Goal: Information Seeking & Learning: Find specific page/section

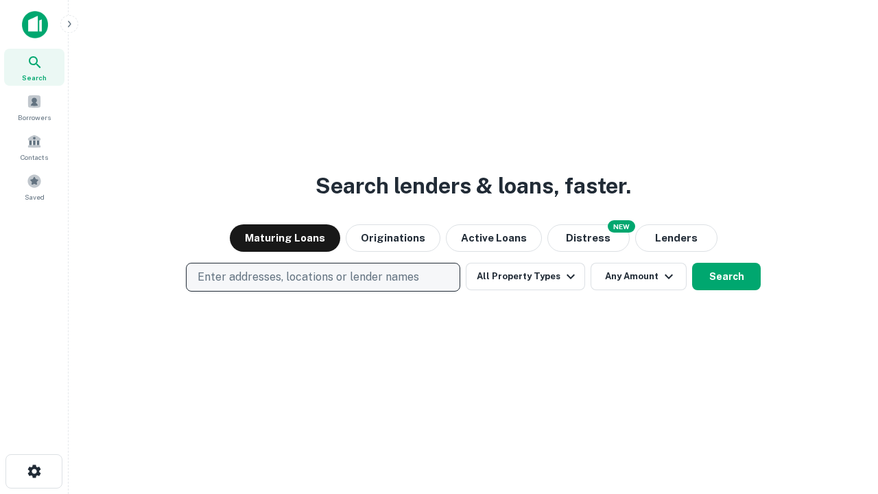
click at [322, 277] on p "Enter addresses, locations or lender names" at bounding box center [309, 277] width 222 height 16
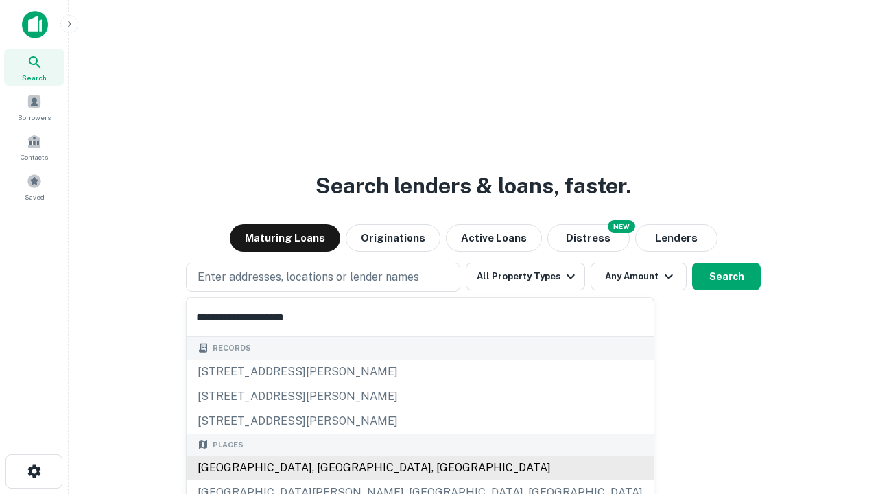
click at [328, 468] on div "[GEOGRAPHIC_DATA], [GEOGRAPHIC_DATA], [GEOGRAPHIC_DATA]" at bounding box center [420, 468] width 467 height 25
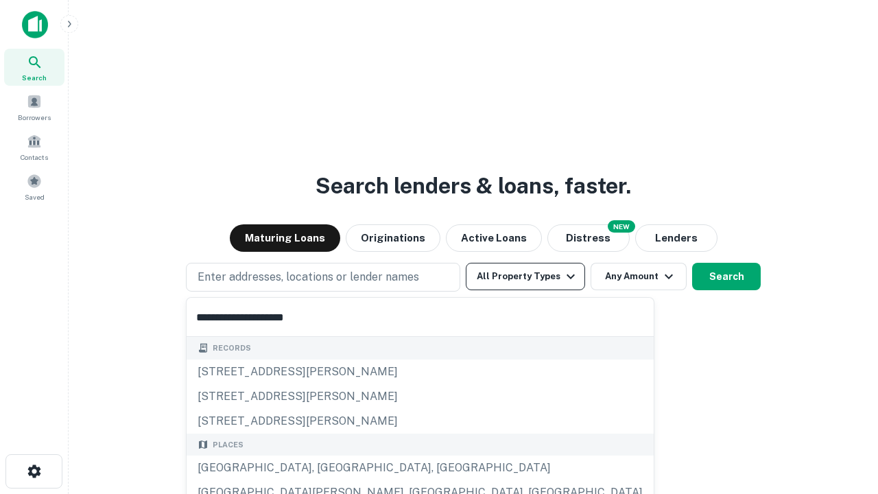
click at [526, 276] on button "All Property Types" at bounding box center [525, 276] width 119 height 27
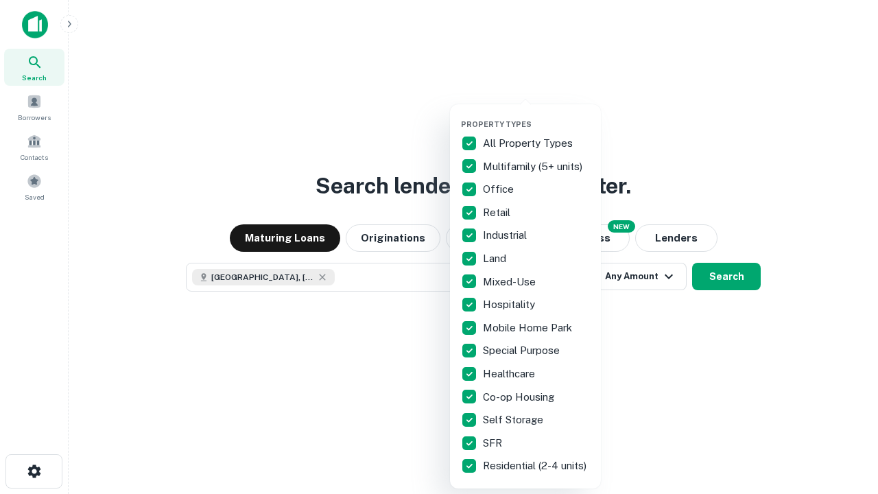
click at [536, 115] on button "button" at bounding box center [536, 115] width 151 height 1
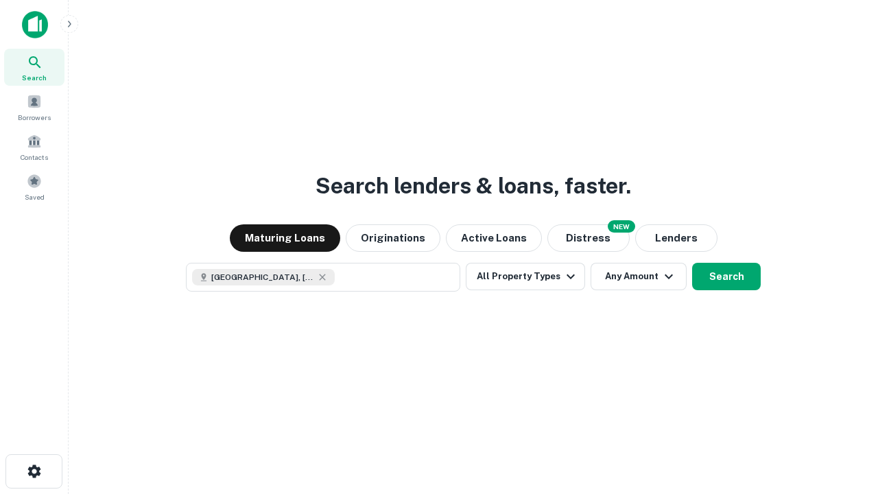
scroll to position [22, 0]
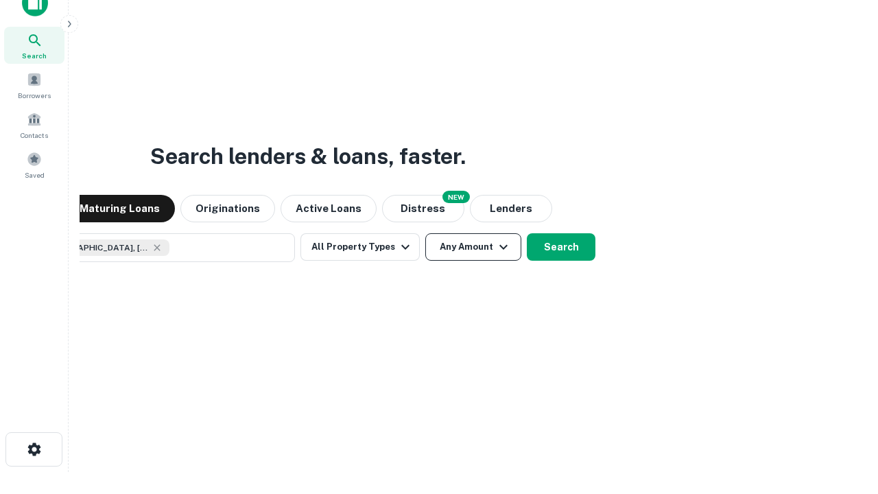
click at [425, 233] on button "Any Amount" at bounding box center [473, 246] width 96 height 27
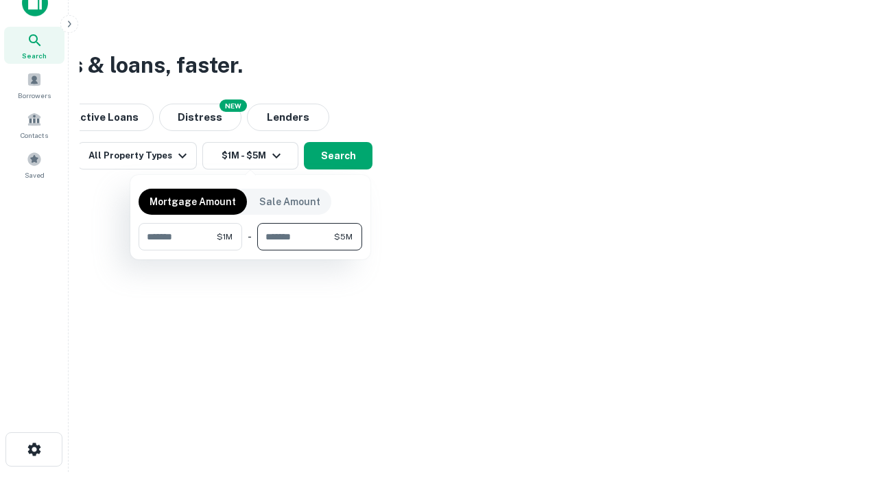
type input "*******"
click at [250, 250] on button "button" at bounding box center [251, 250] width 224 height 1
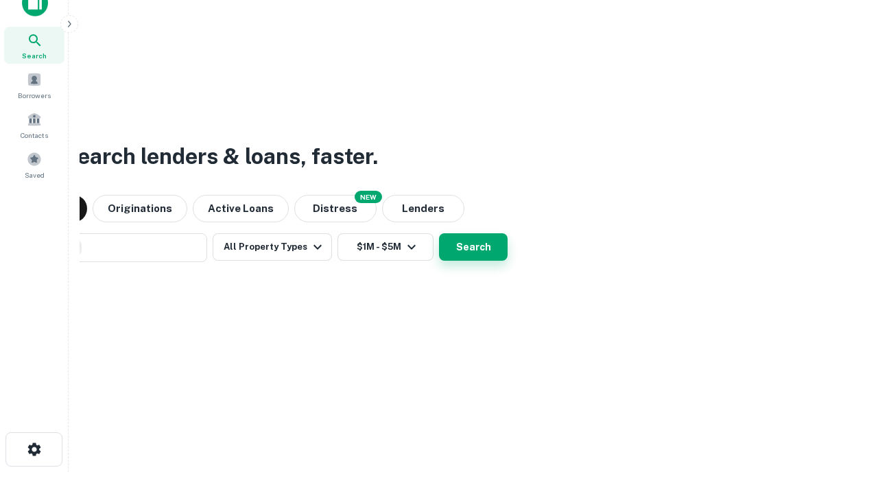
click at [439, 233] on button "Search" at bounding box center [473, 246] width 69 height 27
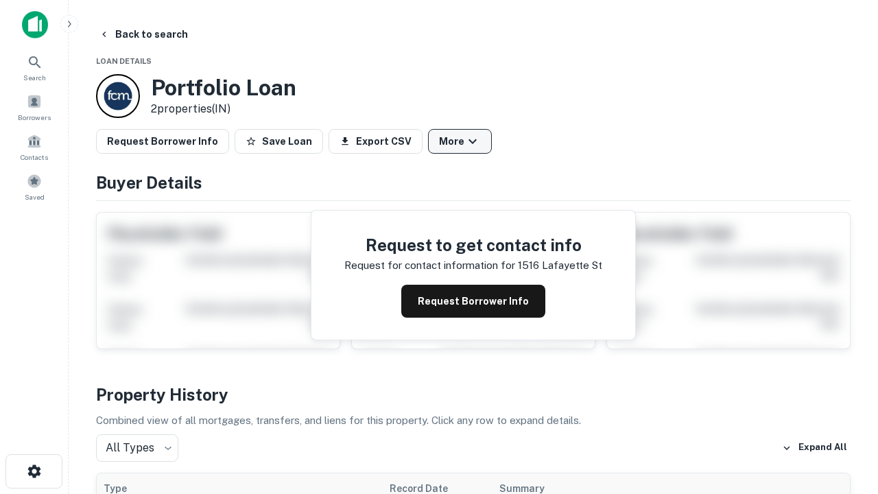
click at [460, 141] on button "More" at bounding box center [460, 141] width 64 height 25
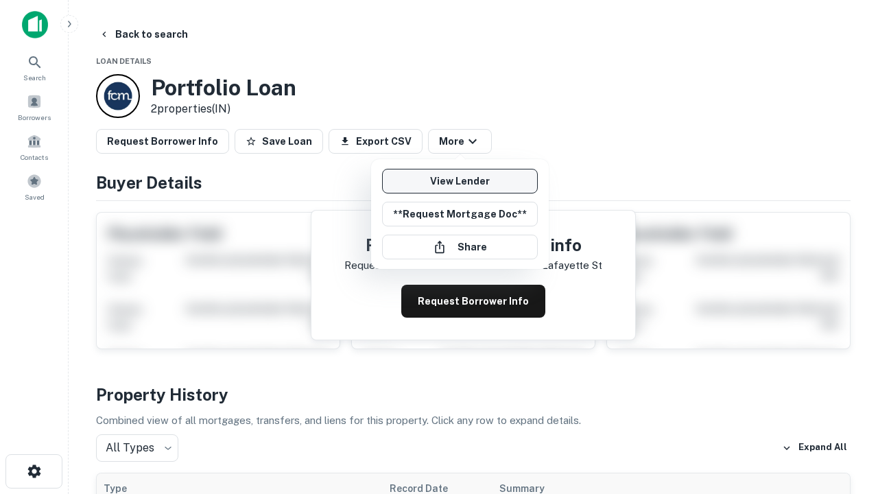
click at [460, 181] on link "View Lender" at bounding box center [460, 181] width 156 height 25
